Goal: Information Seeking & Learning: Learn about a topic

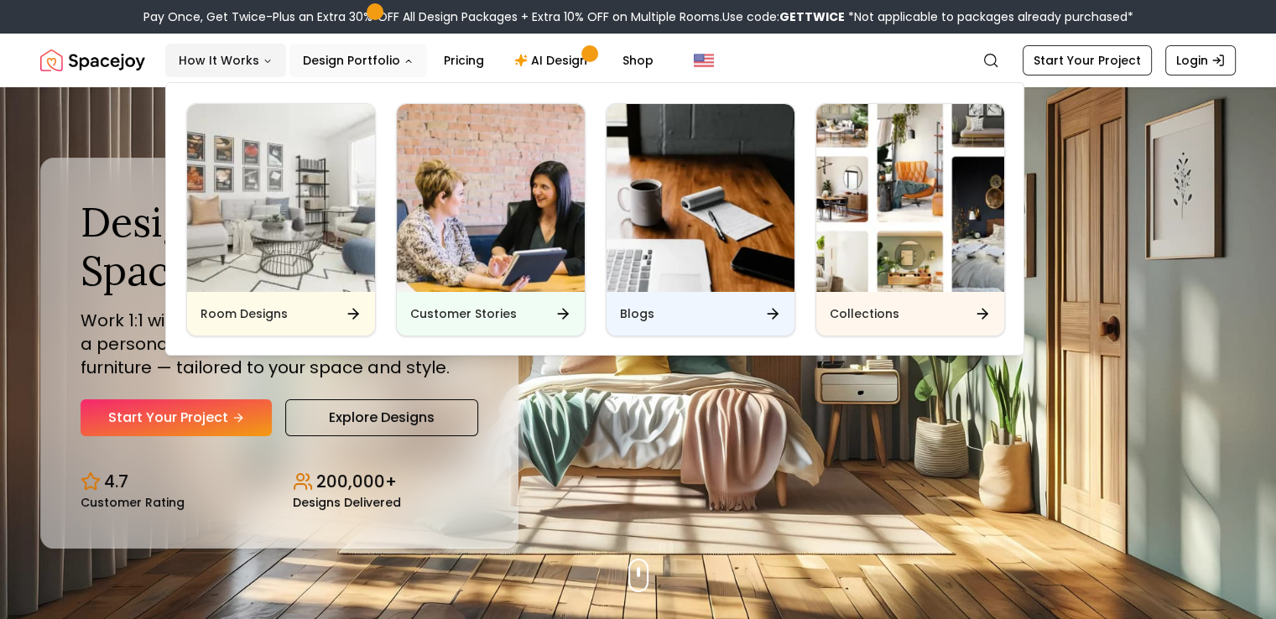
click at [248, 68] on button "How It Works" at bounding box center [225, 61] width 121 height 34
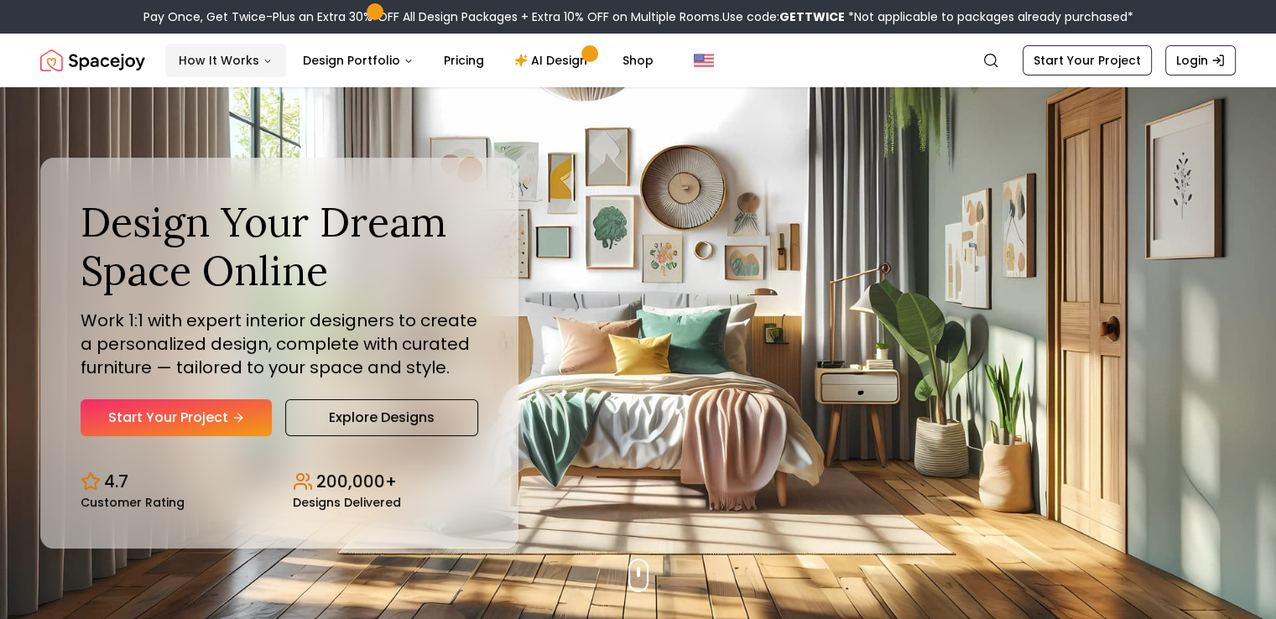
click at [248, 68] on button "How It Works" at bounding box center [225, 61] width 121 height 34
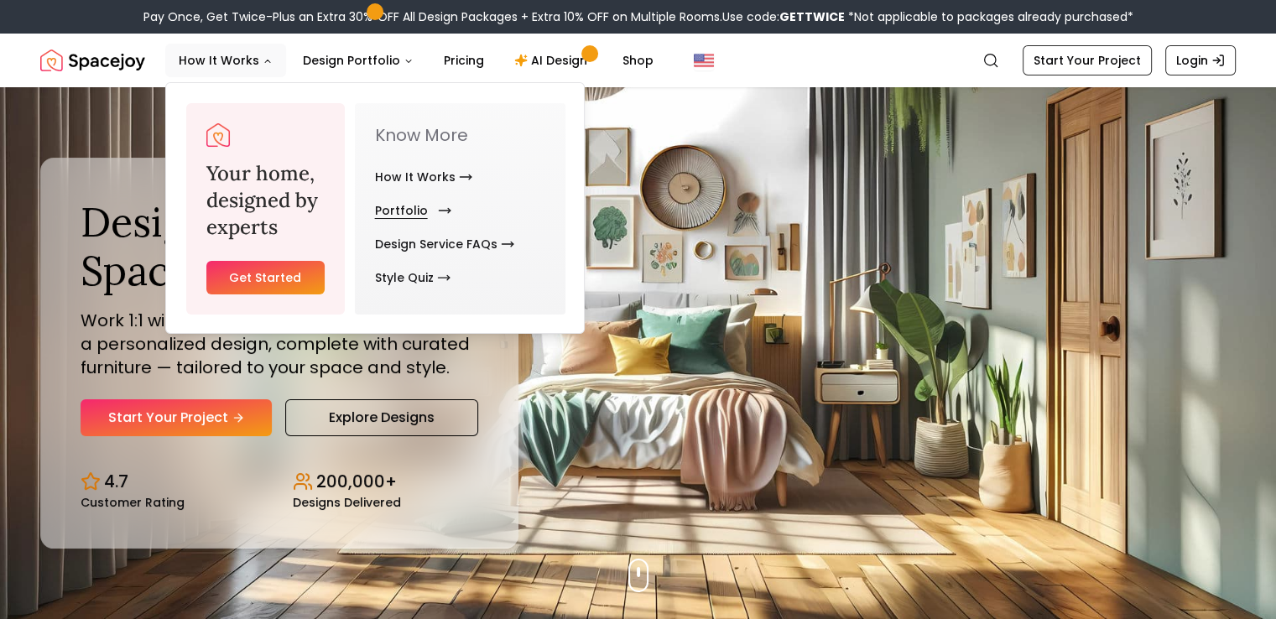
click at [401, 210] on link "Portfolio" at bounding box center [410, 211] width 70 height 34
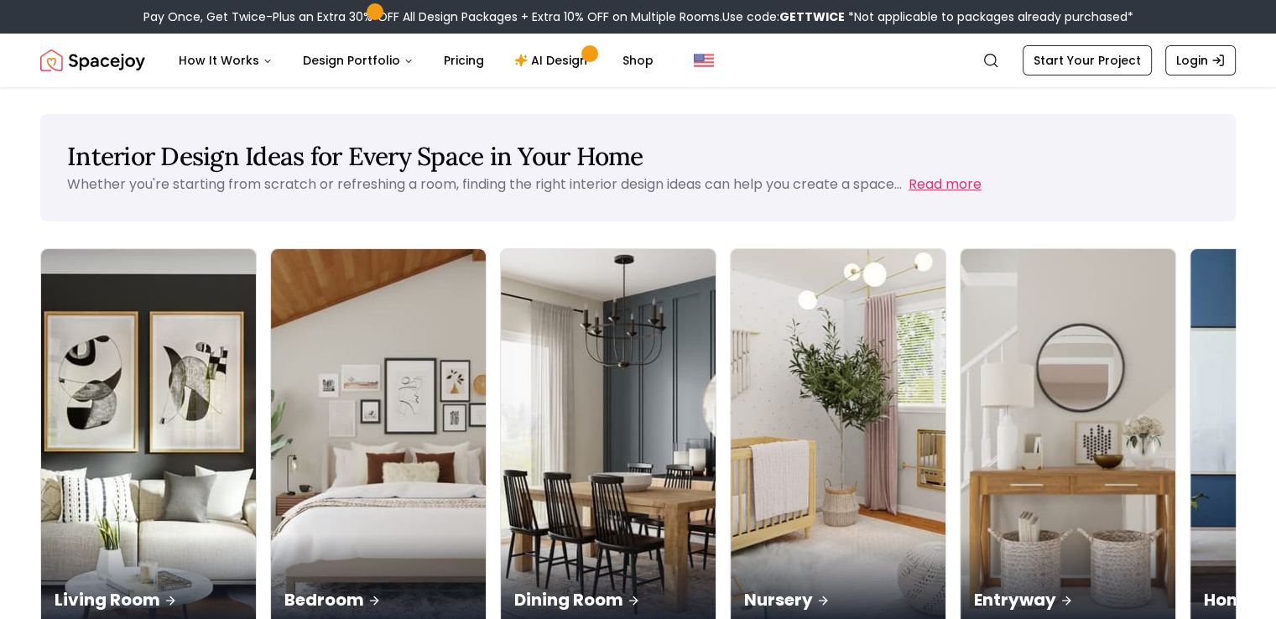
click at [942, 183] on button "Read more" at bounding box center [944, 184] width 73 height 20
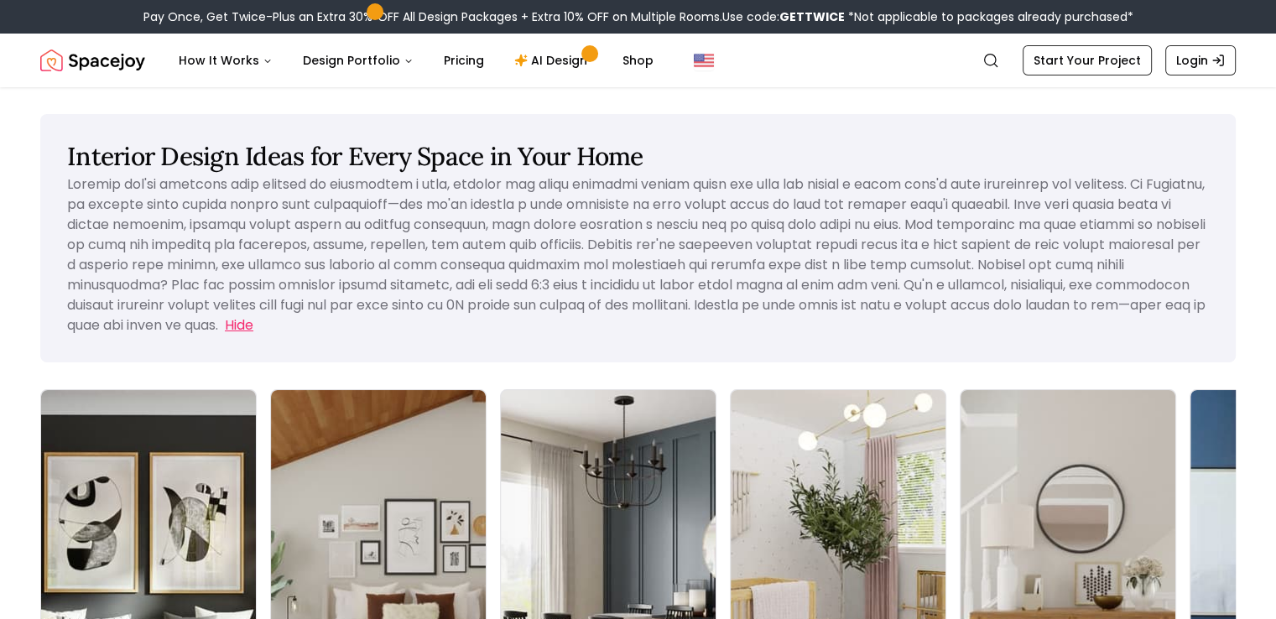
click at [253, 320] on button "Hide" at bounding box center [239, 325] width 29 height 20
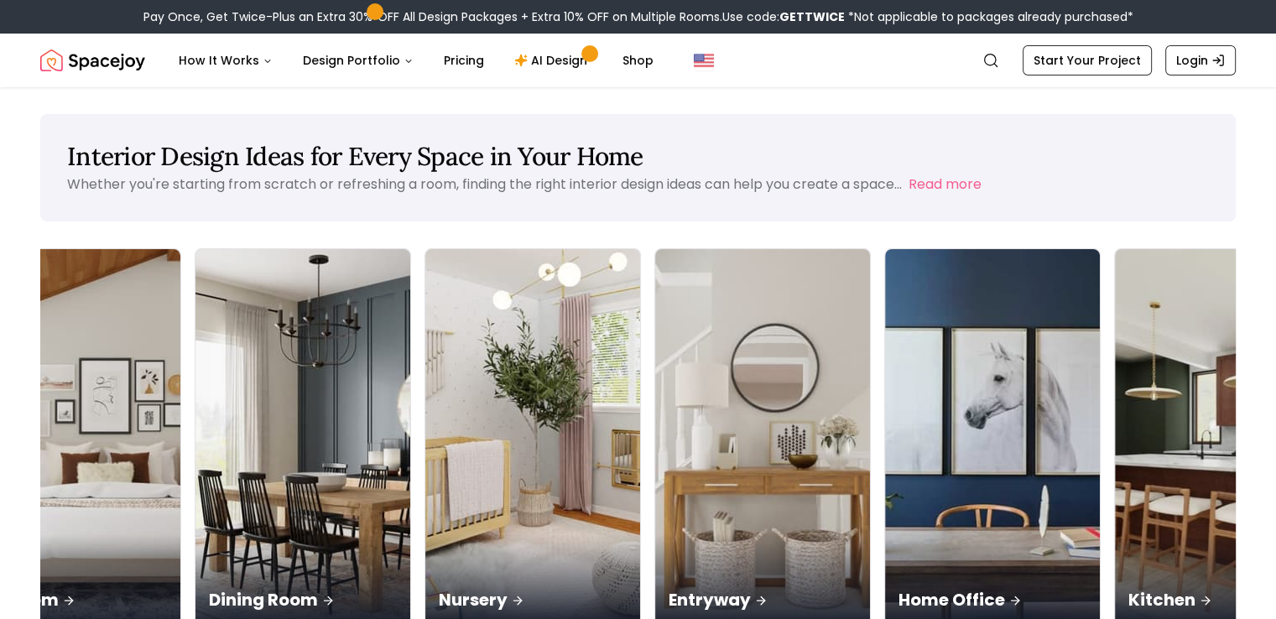
scroll to position [0, 365]
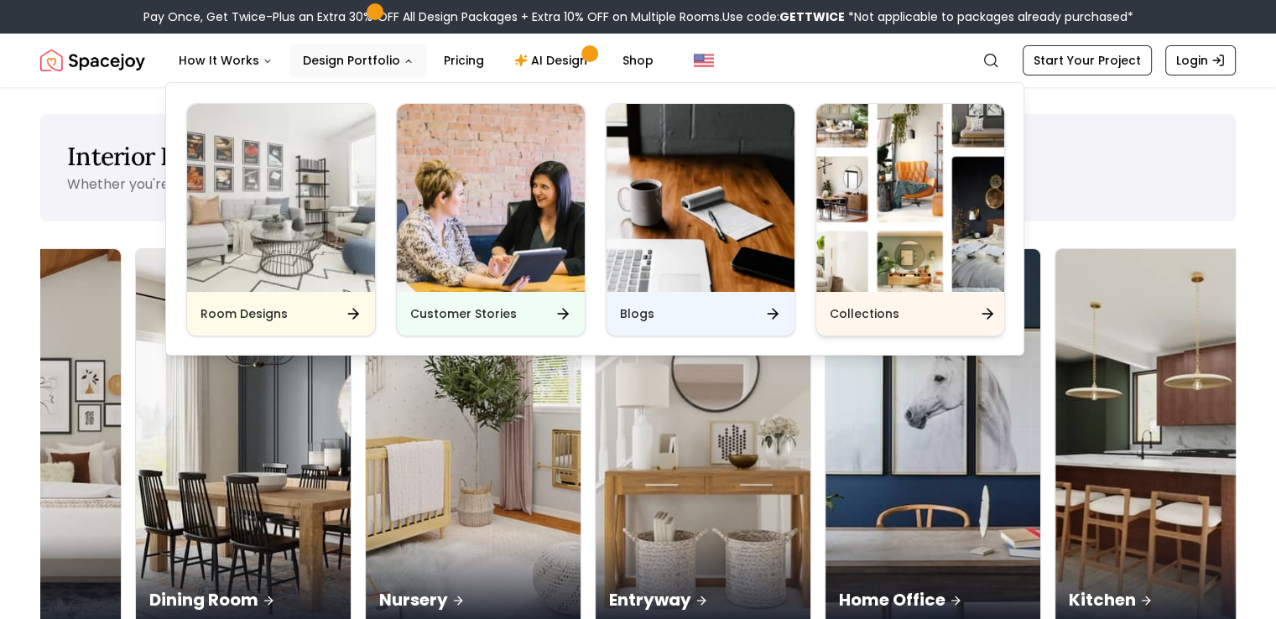
click at [986, 315] on icon "Main" at bounding box center [987, 313] width 17 height 17
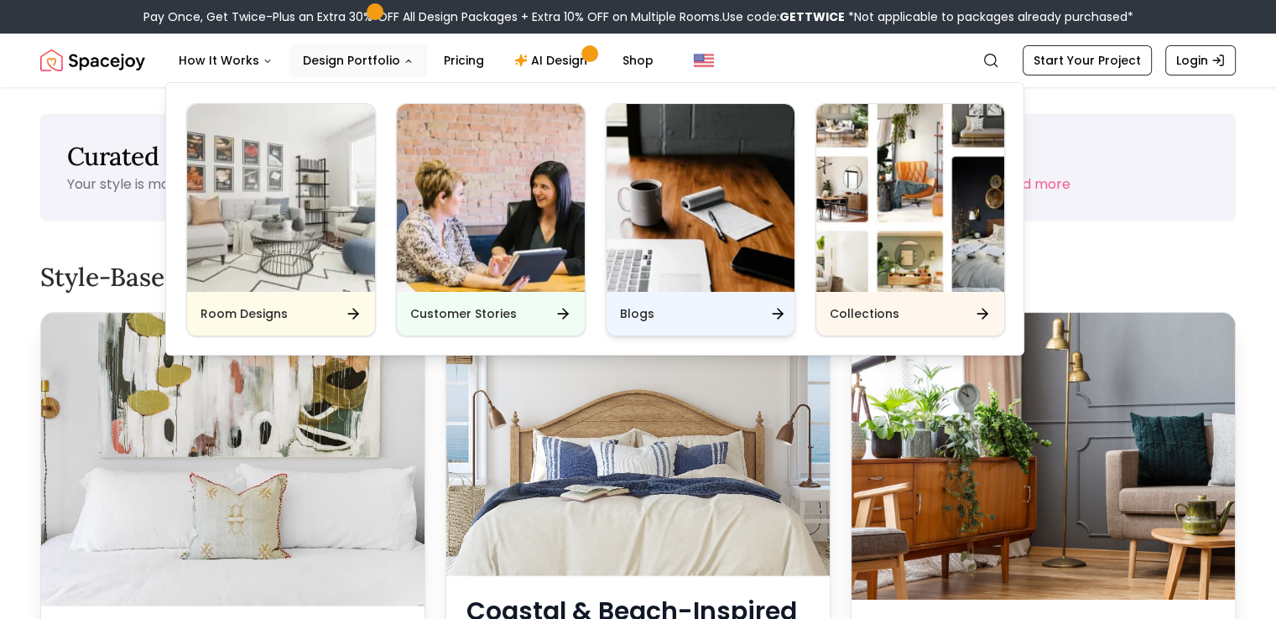
click at [777, 314] on icon "Main" at bounding box center [777, 313] width 17 height 17
click at [778, 309] on icon "Main" at bounding box center [779, 314] width 5 height 10
